Goal: Task Accomplishment & Management: Manage account settings

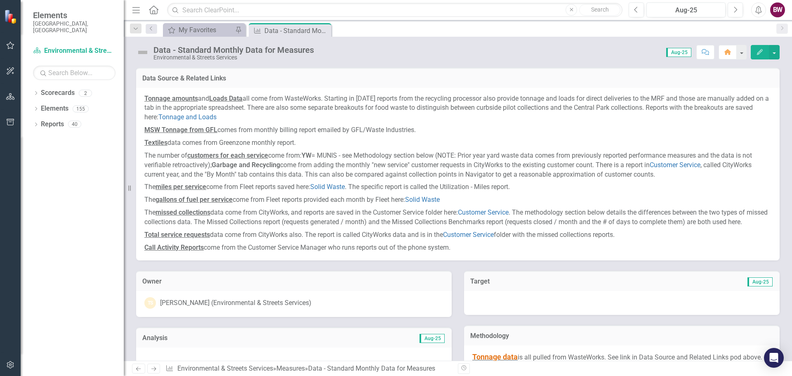
click at [185, 131] on strong "MSW Tonnage from GFL" at bounding box center [180, 130] width 73 height 8
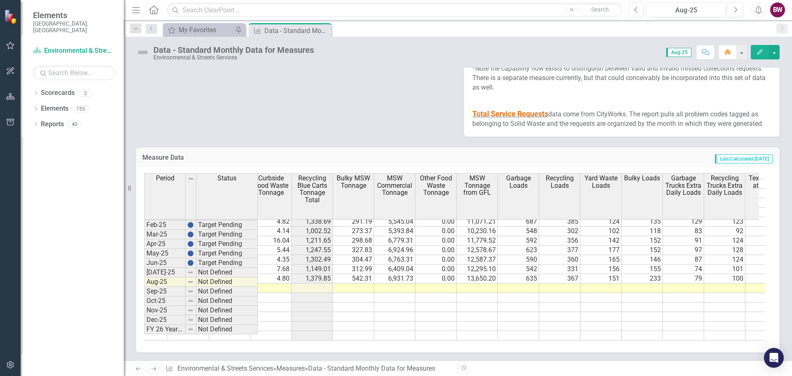
scroll to position [0, 240]
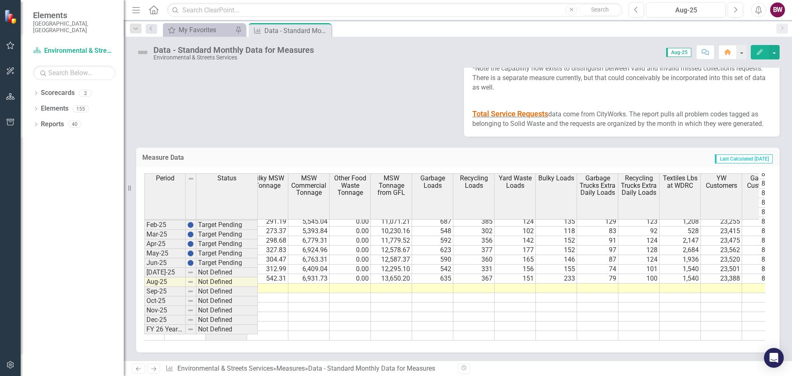
click at [385, 166] on td at bounding box center [391, 287] width 41 height 9
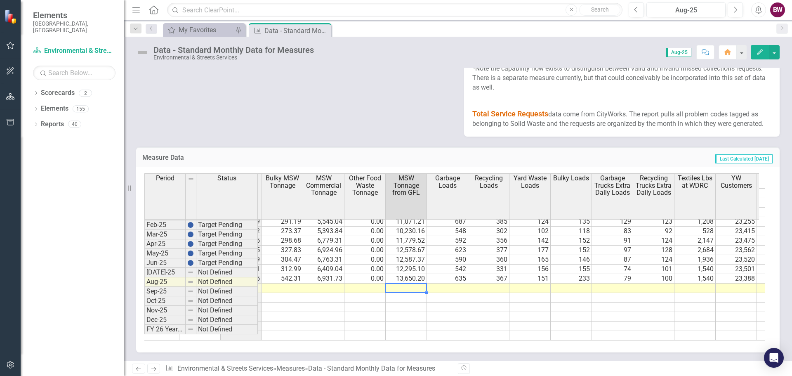
scroll to position [0, 268]
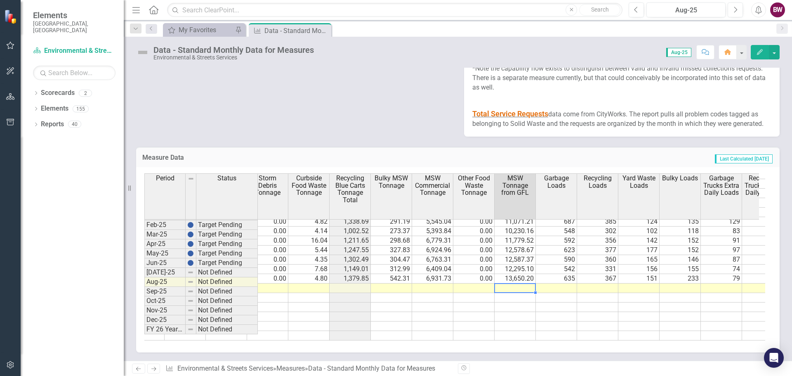
click at [506, 166] on td at bounding box center [514, 287] width 41 height 9
click at [515, 166] on td at bounding box center [514, 287] width 41 height 9
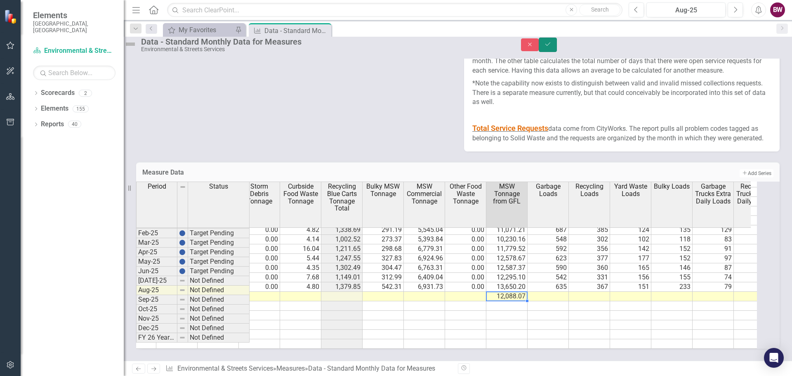
click at [521, 52] on button "Save" at bounding box center [547, 45] width 18 height 14
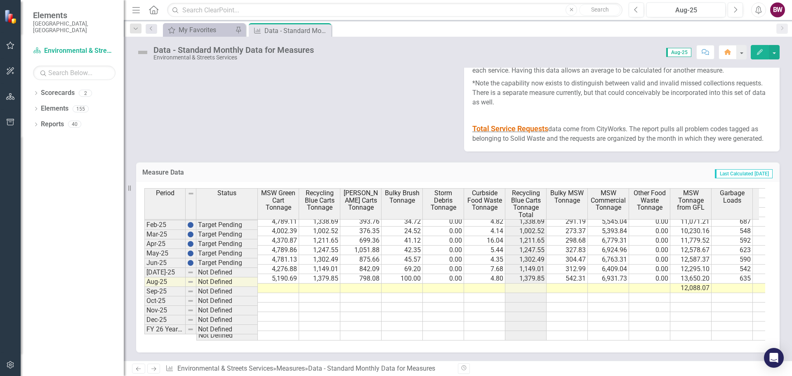
scroll to position [0, 361]
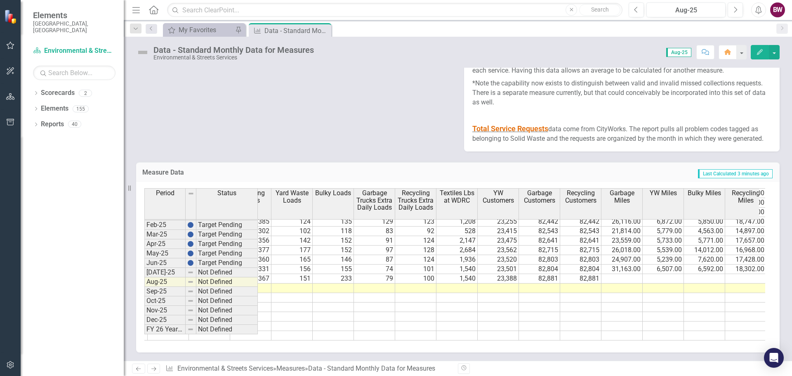
scroll to position [0, 504]
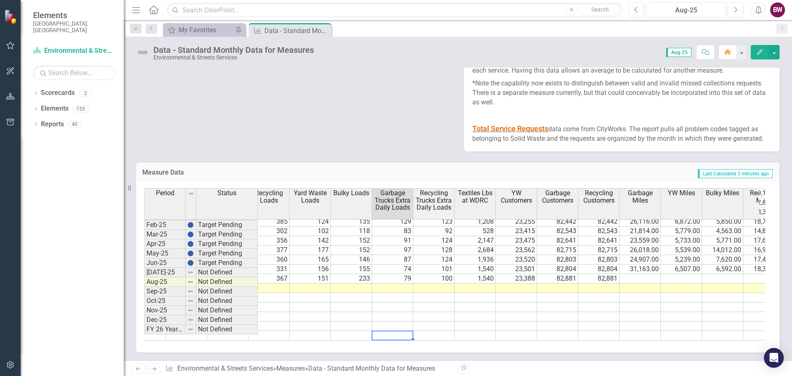
drag, startPoint x: 395, startPoint y: 333, endPoint x: 348, endPoint y: 337, distance: 47.6
click at [348, 337] on div "Period Status MSW Green Cart Tonnage Recycling Blue Carts Tonnage YW Brown Cart…" at bounding box center [454, 264] width 621 height 152
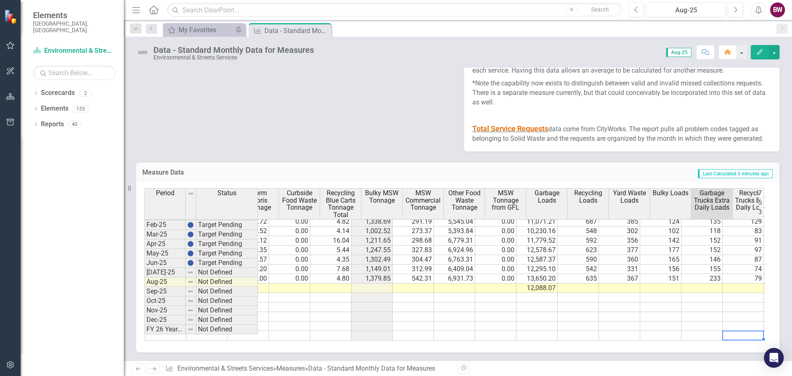
scroll to position [0, 0]
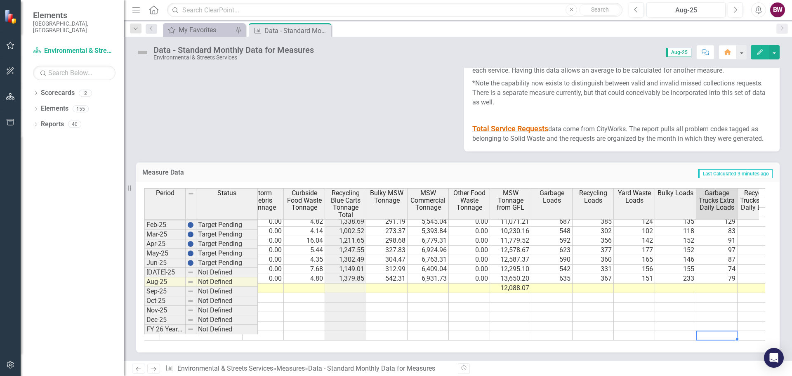
click at [341, 283] on td at bounding box center [345, 287] width 41 height 9
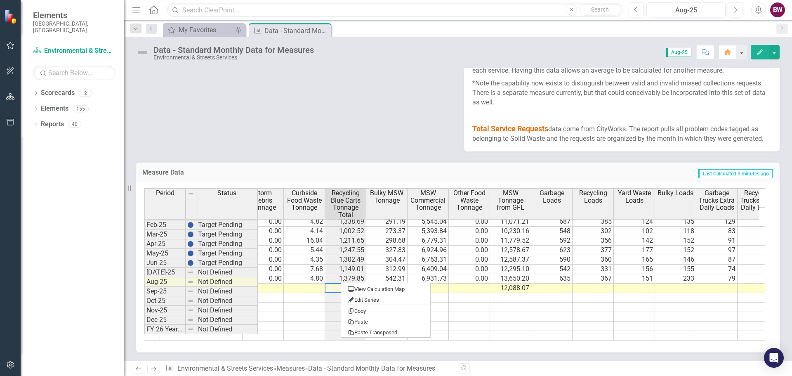
click at [310, 302] on td at bounding box center [304, 306] width 41 height 9
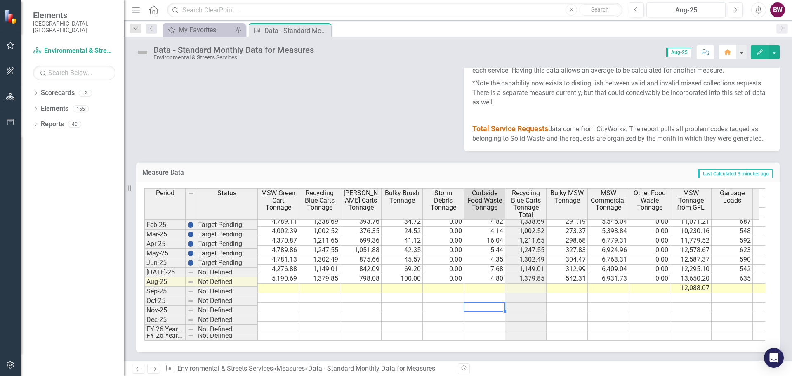
click at [690, 312] on td at bounding box center [690, 316] width 41 height 9
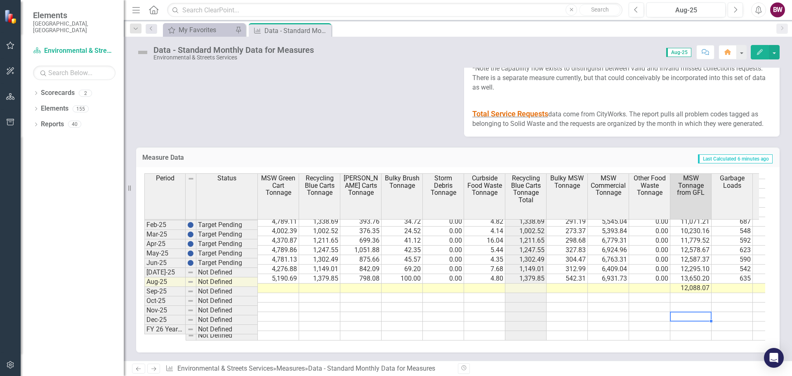
scroll to position [1419, 0]
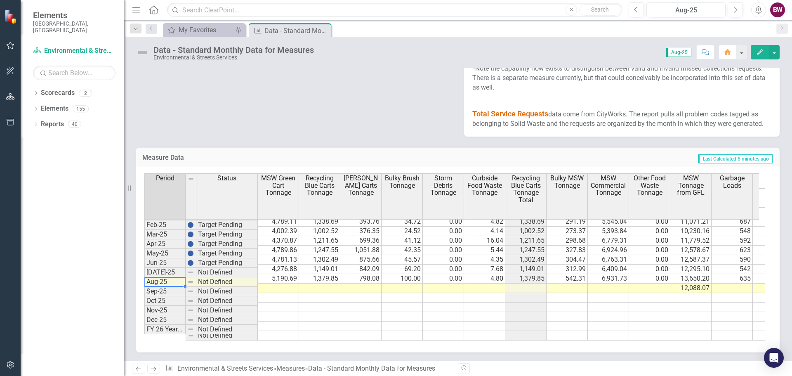
click at [161, 280] on td "Aug-25" at bounding box center [164, 281] width 41 height 9
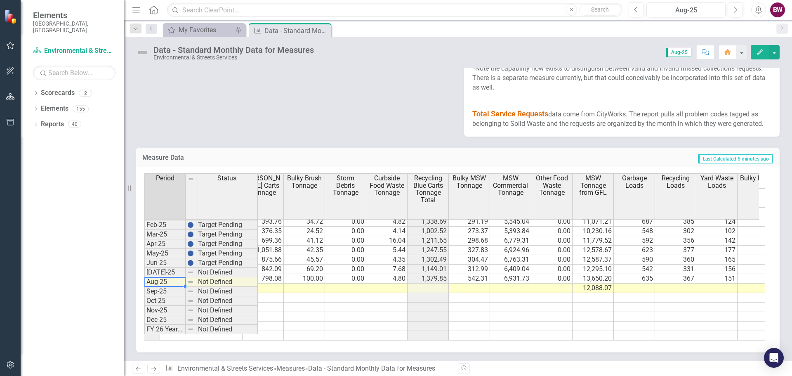
scroll to position [0, 141]
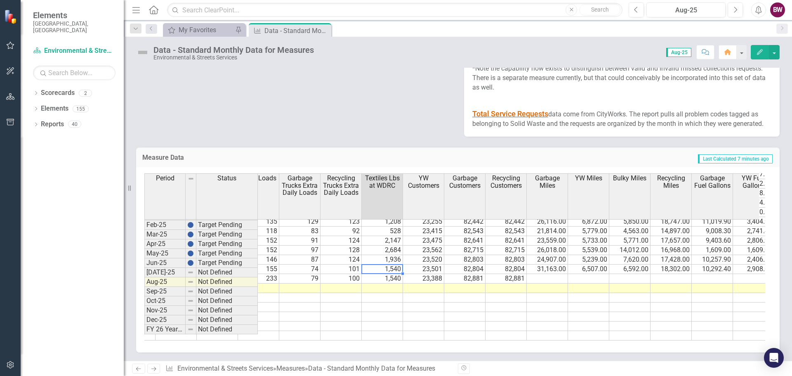
click at [382, 265] on td "1,540" at bounding box center [382, 268] width 41 height 9
click at [381, 276] on td "1,540" at bounding box center [382, 278] width 41 height 9
click at [381, 274] on td "1,540" at bounding box center [382, 278] width 41 height 9
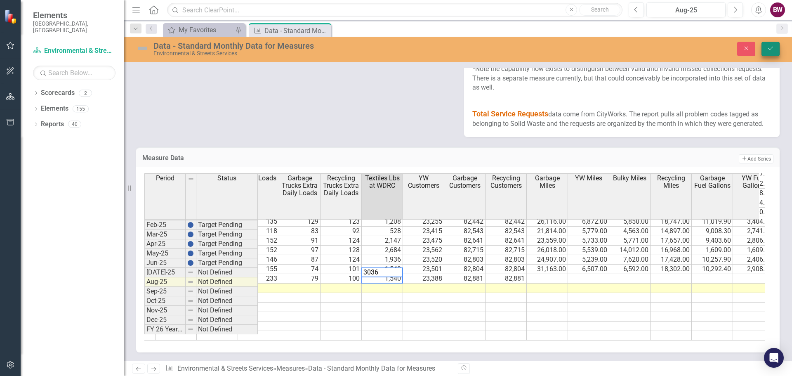
type textarea "3036"
click at [768, 49] on icon "Save" at bounding box center [769, 48] width 7 height 6
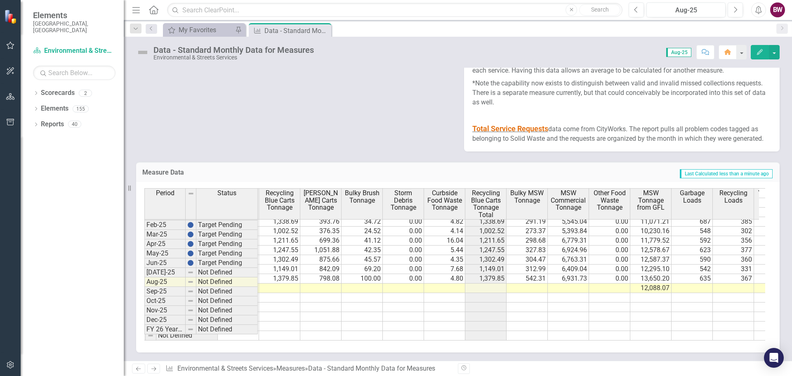
scroll to position [0, 0]
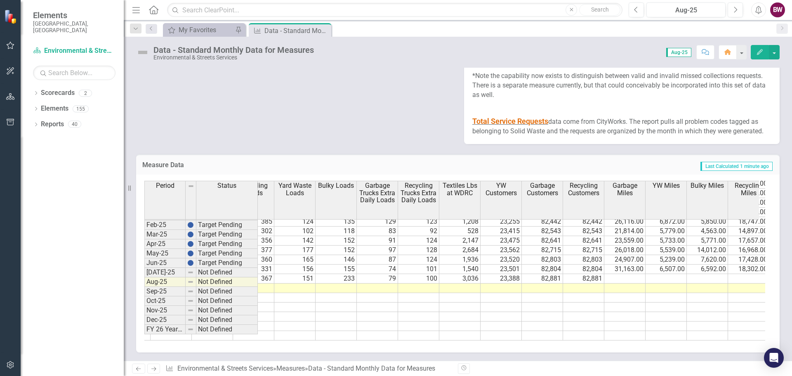
click at [471, 271] on tr "Jun-25 Target Pending 4,276.88 1,149.01 842.09 69.20 0.00 7.68 1,149.01 312.99 …" at bounding box center [197, 268] width 1144 height 9
click at [501, 279] on td "23,388" at bounding box center [500, 278] width 41 height 9
click at [464, 283] on td "3,036" at bounding box center [459, 278] width 41 height 9
click at [463, 292] on td at bounding box center [459, 287] width 41 height 9
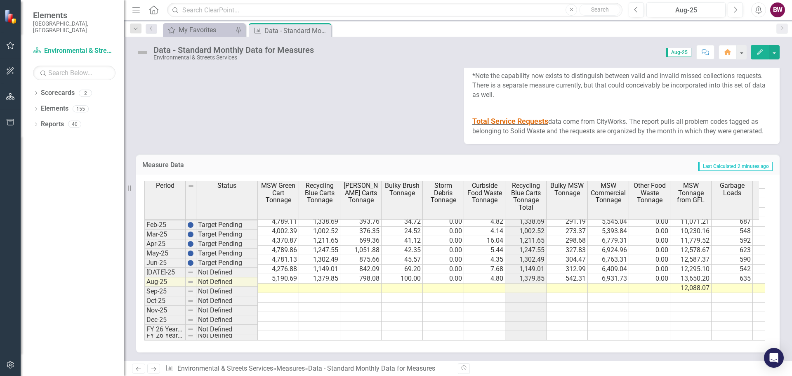
click at [277, 291] on td at bounding box center [278, 287] width 41 height 9
click at [278, 281] on td "5,190.69" at bounding box center [278, 278] width 41 height 9
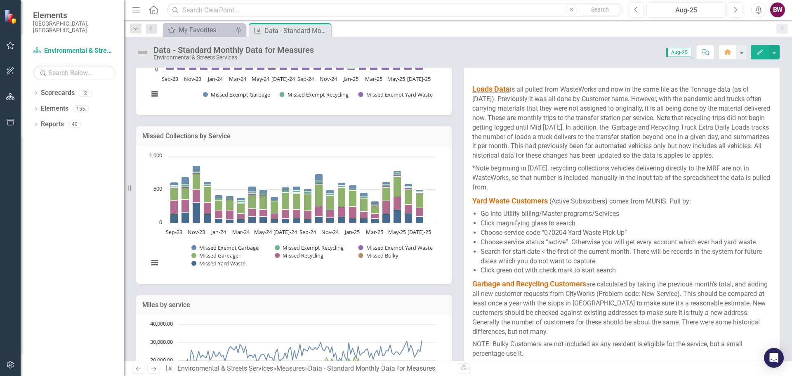
scroll to position [825, 0]
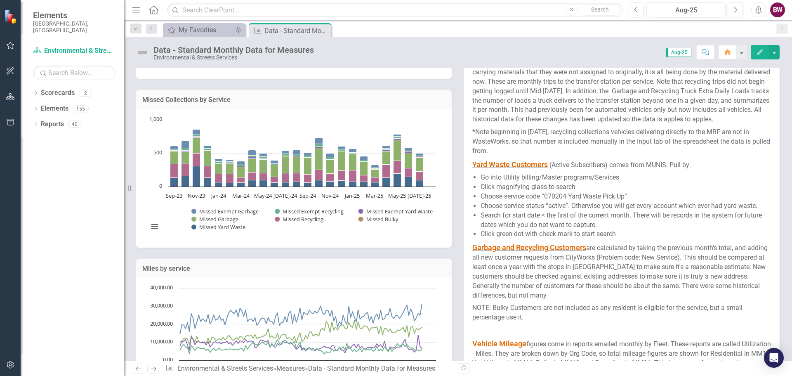
scroll to position [866, 0]
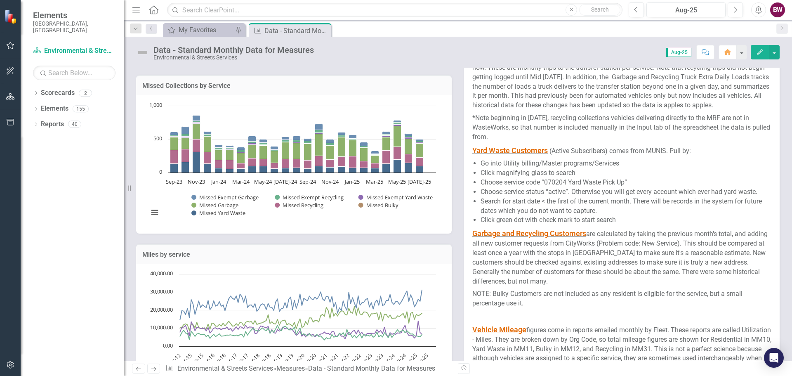
drag, startPoint x: 543, startPoint y: 209, endPoint x: 565, endPoint y: 209, distance: 22.3
click at [565, 187] on li "Choose service code “070204 Yard Waste Pick Up”" at bounding box center [625, 182] width 291 height 9
click at [561, 187] on li "Choose service code “070204 Yard Waste Pick Up”" at bounding box center [625, 182] width 291 height 9
